Goal: Task Accomplishment & Management: Manage account settings

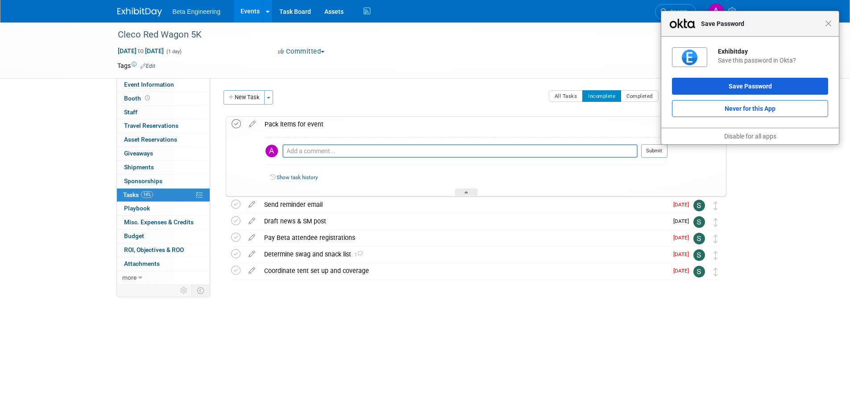
click at [233, 125] on icon at bounding box center [236, 123] width 9 height 9
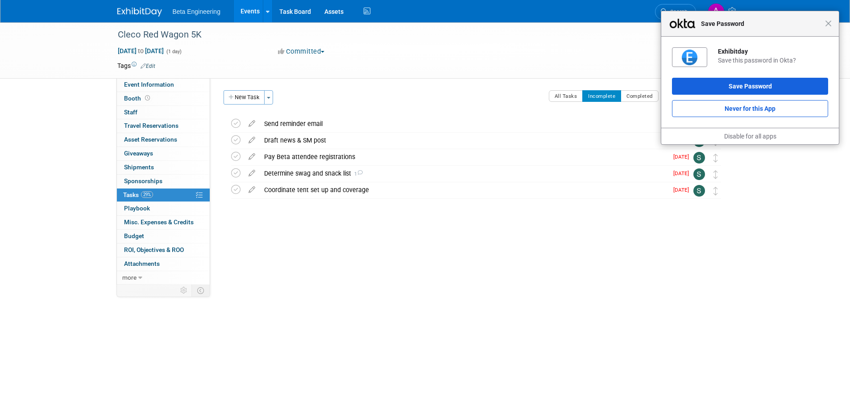
click at [328, 239] on div "Event Website: Edit Event Venue Name: Specify event venue name Event Venue Addr…" at bounding box center [471, 181] width 523 height 206
click at [828, 27] on div "Close Save Password" at bounding box center [750, 23] width 178 height 25
click at [830, 24] on span "Close" at bounding box center [828, 23] width 7 height 7
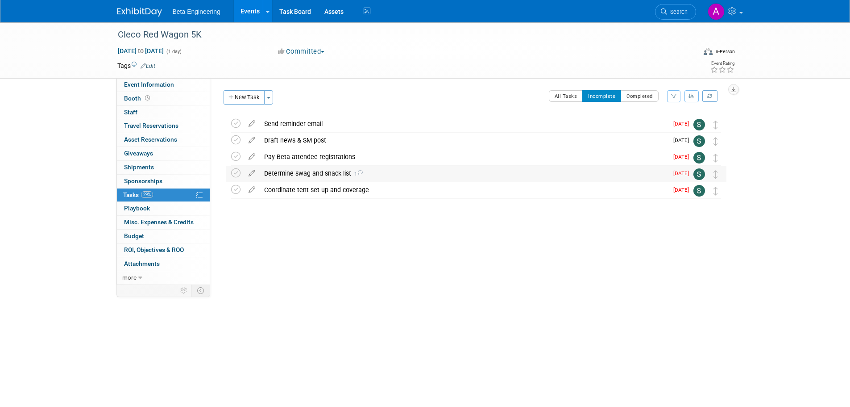
click at [360, 170] on icon at bounding box center [360, 172] width 6 height 5
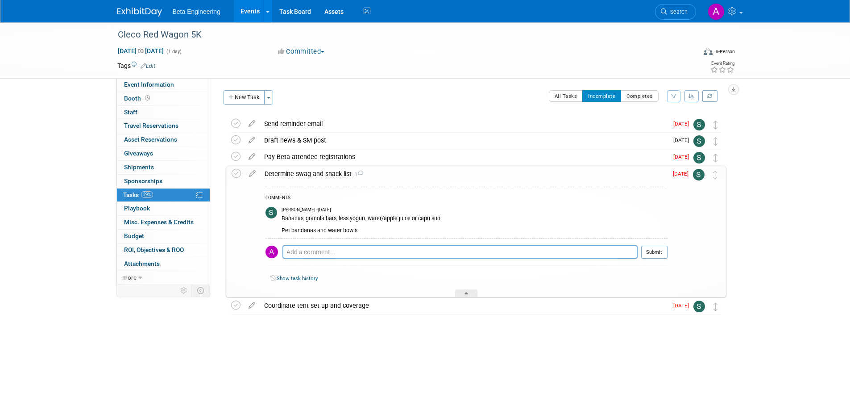
drag, startPoint x: 442, startPoint y: 217, endPoint x: 282, endPoint y: 219, distance: 160.2
click at [282, 219] on div "Bananas, granola bars, less yogurt, water/apple juice or capri sun. Pet bandana…" at bounding box center [475, 223] width 386 height 21
copy div "Bananas, granola bars, less yogurt, water/apple juice or capri sun."
click at [239, 174] on icon at bounding box center [236, 173] width 9 height 9
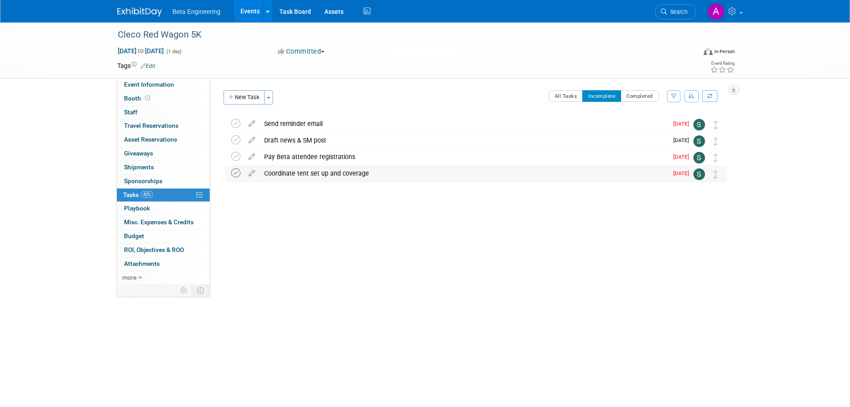
click at [236, 172] on icon at bounding box center [235, 172] width 9 height 9
click at [237, 153] on icon at bounding box center [235, 156] width 9 height 9
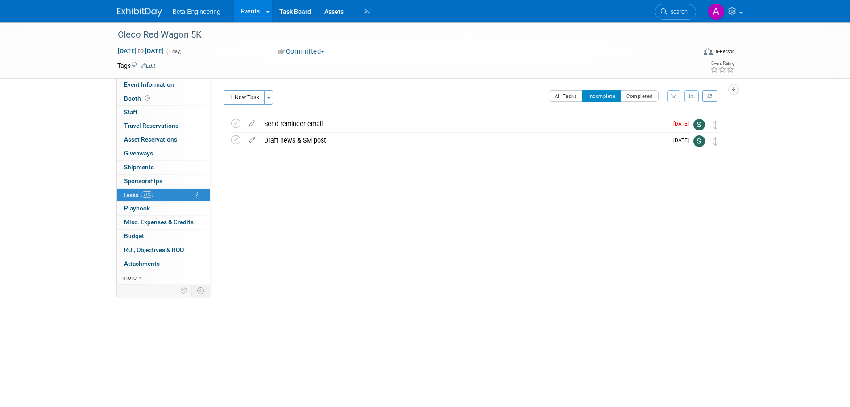
click at [249, 9] on link "Events" at bounding box center [250, 11] width 33 height 22
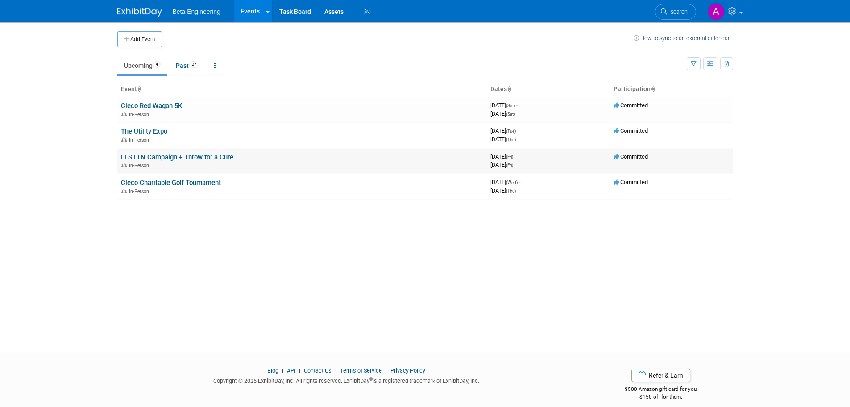
click at [158, 154] on link "LLS LTN Campaign + Throw for a Cure" at bounding box center [177, 157] width 112 height 8
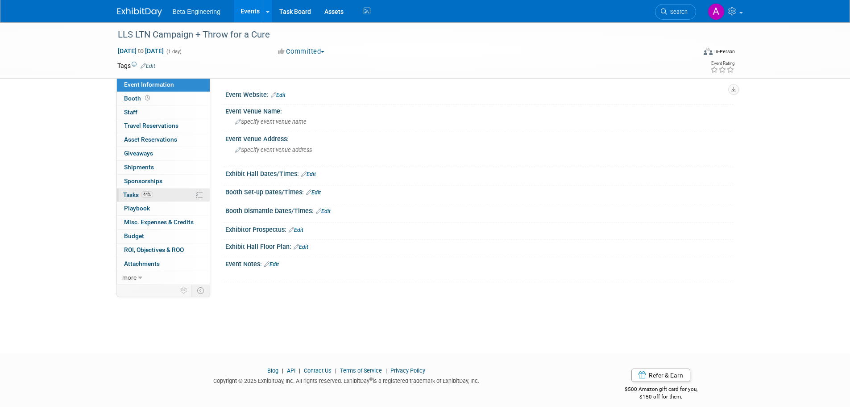
click at [136, 195] on span "Tasks 44%" at bounding box center [138, 194] width 30 height 7
